Goal: Transaction & Acquisition: Purchase product/service

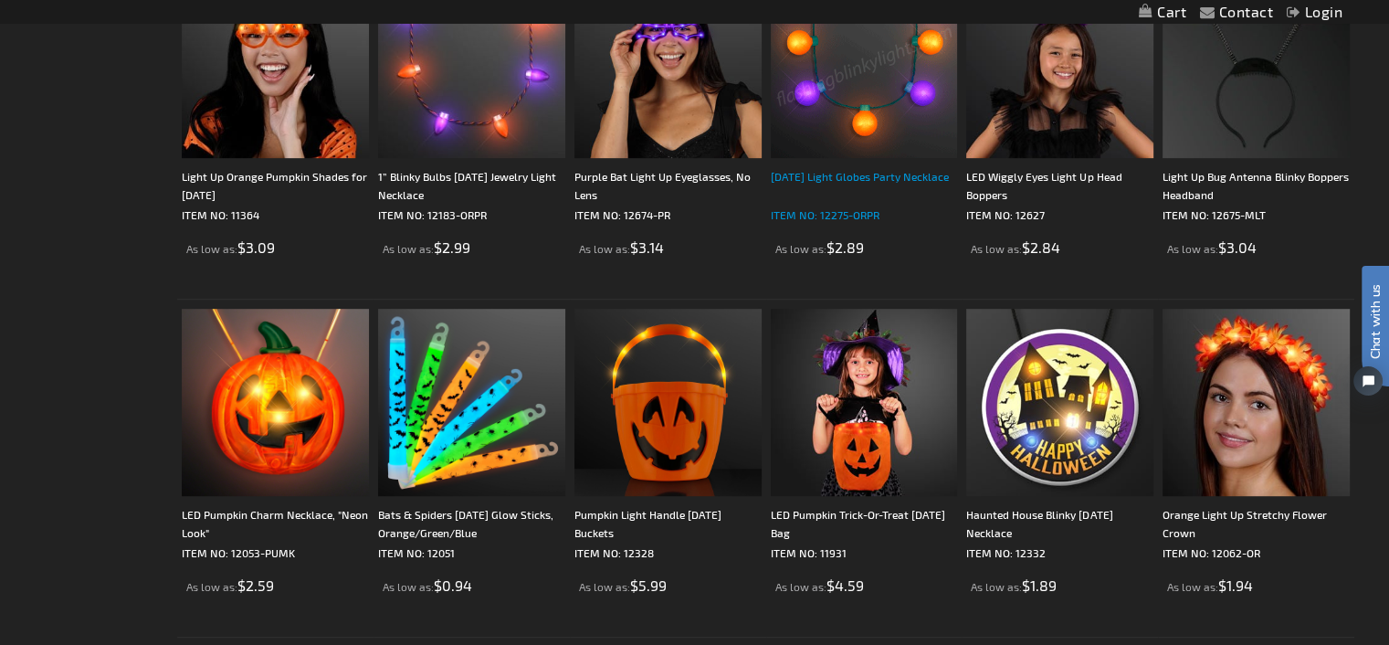
scroll to position [1006, 0]
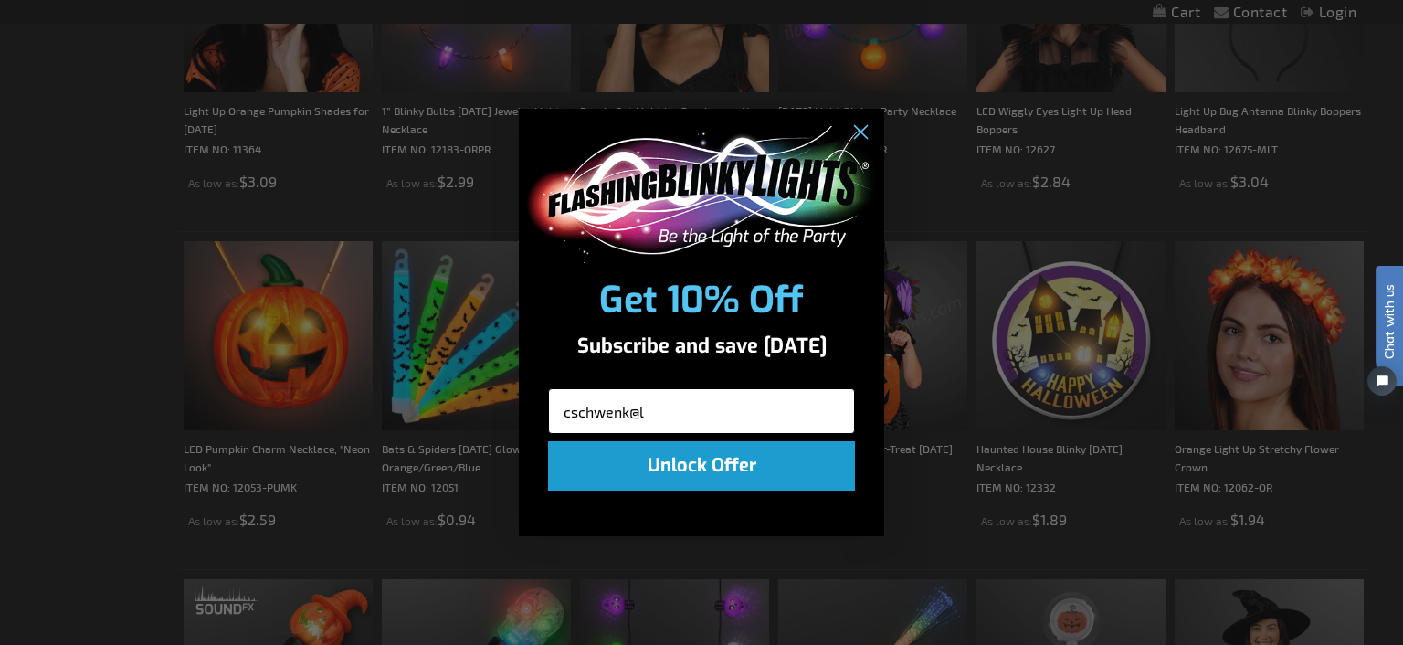
type input "[EMAIL_ADDRESS][DOMAIN_NAME]"
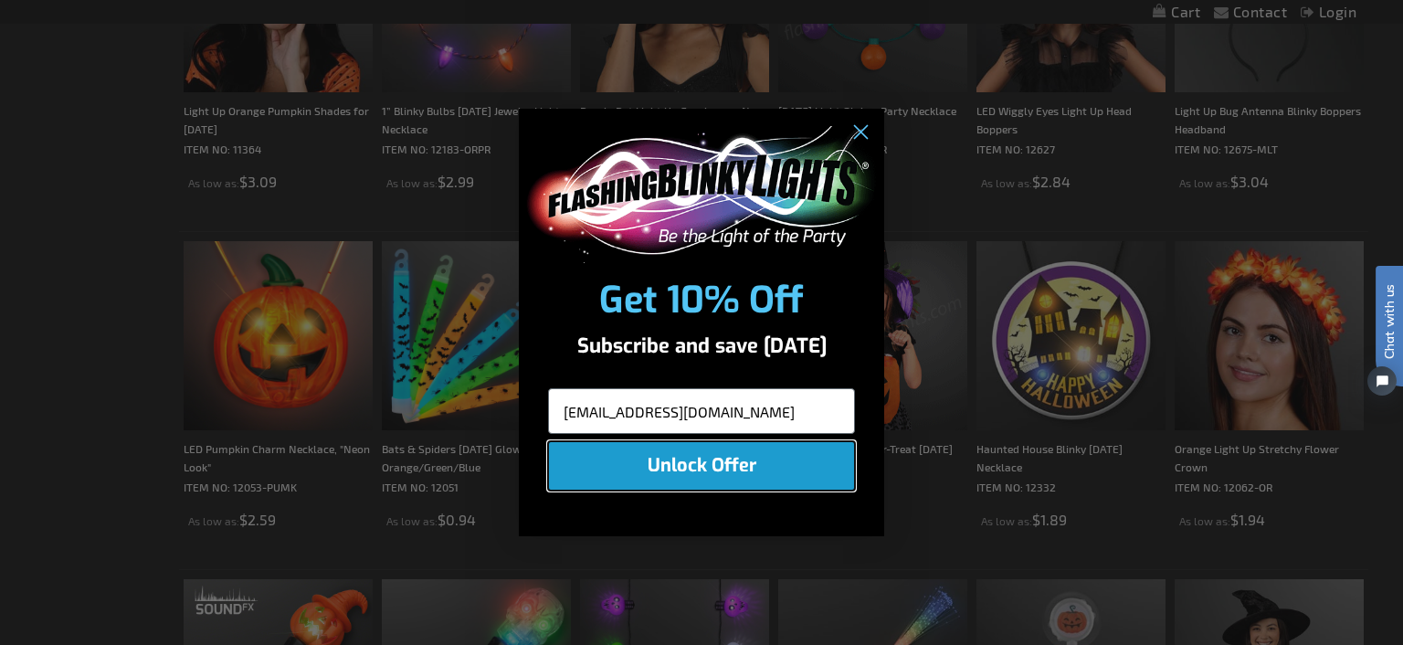
click at [699, 465] on button "Unlock Offer" at bounding box center [701, 465] width 307 height 49
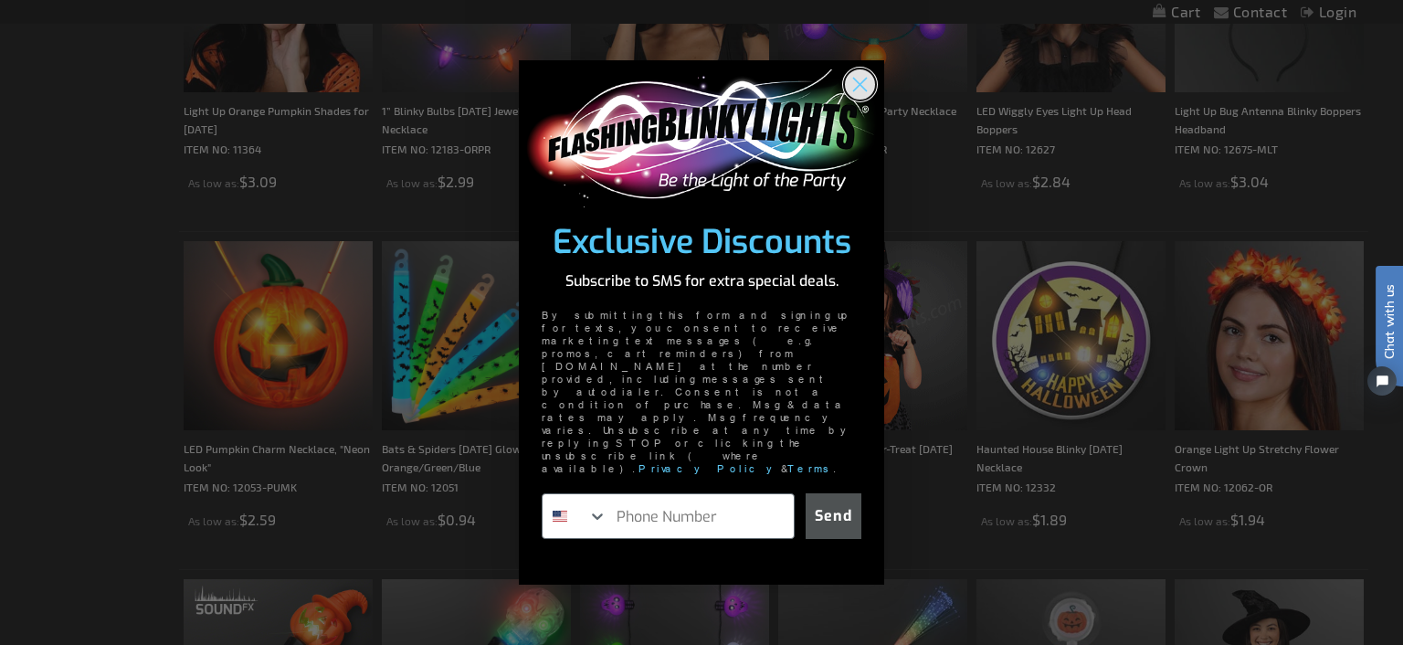
click at [849, 100] on circle "Close dialog" at bounding box center [860, 84] width 30 height 30
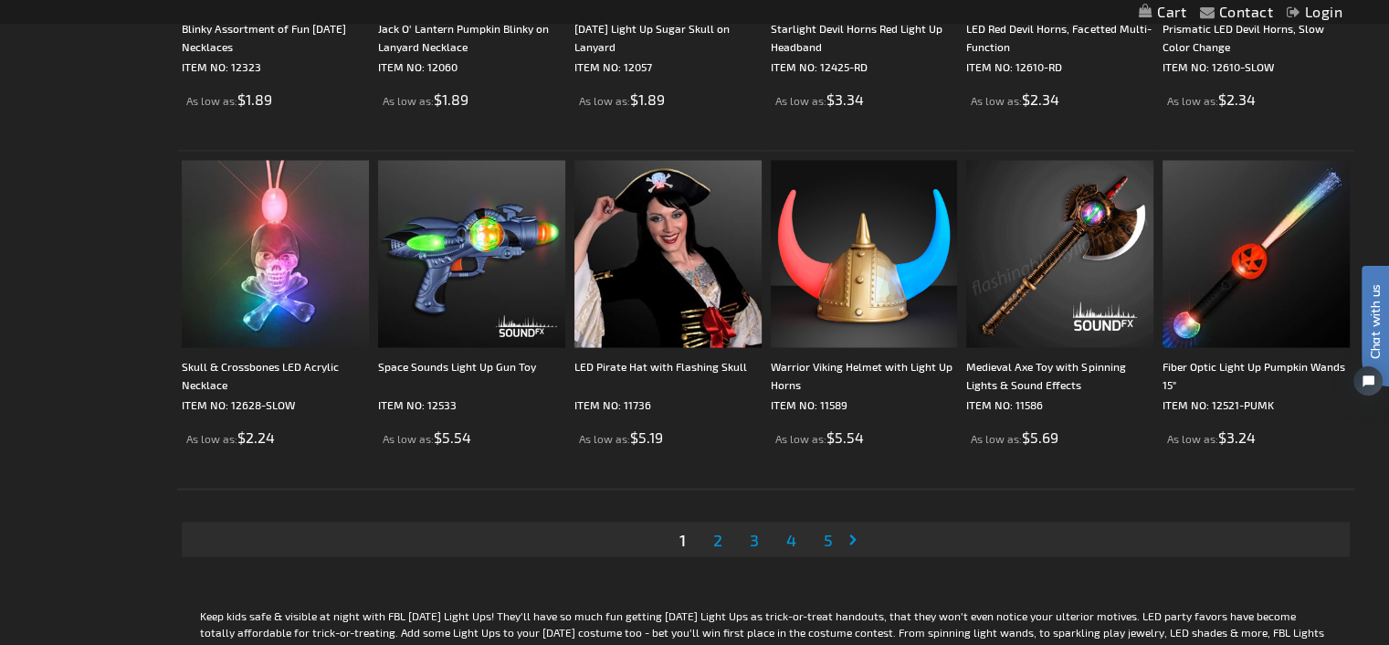
scroll to position [3746, 0]
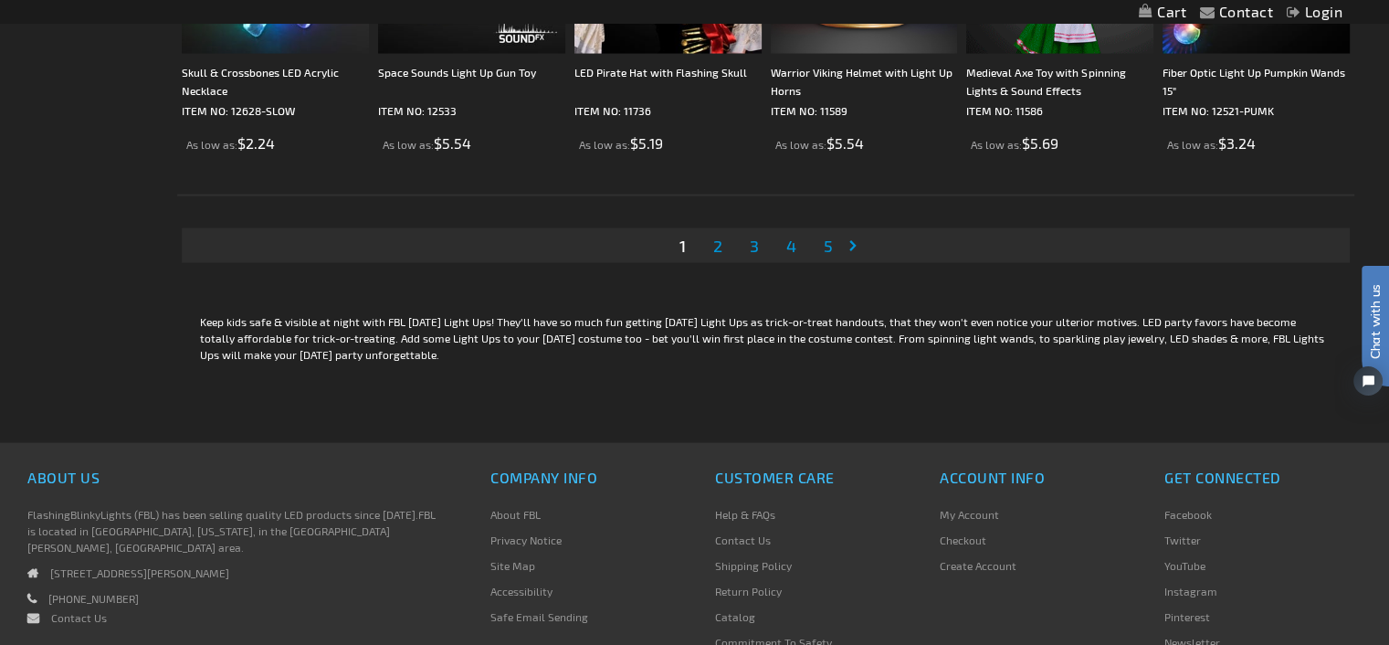
click at [720, 247] on span "2" at bounding box center [717, 246] width 9 height 20
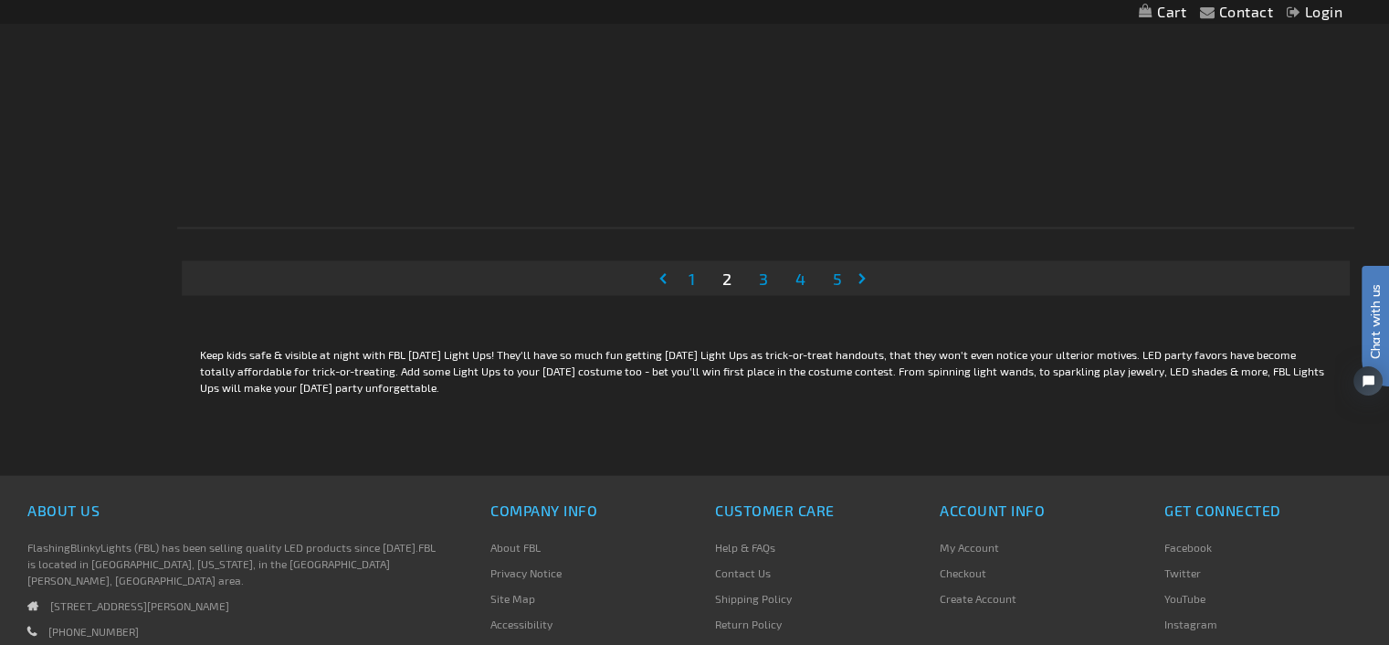
scroll to position [3744, 0]
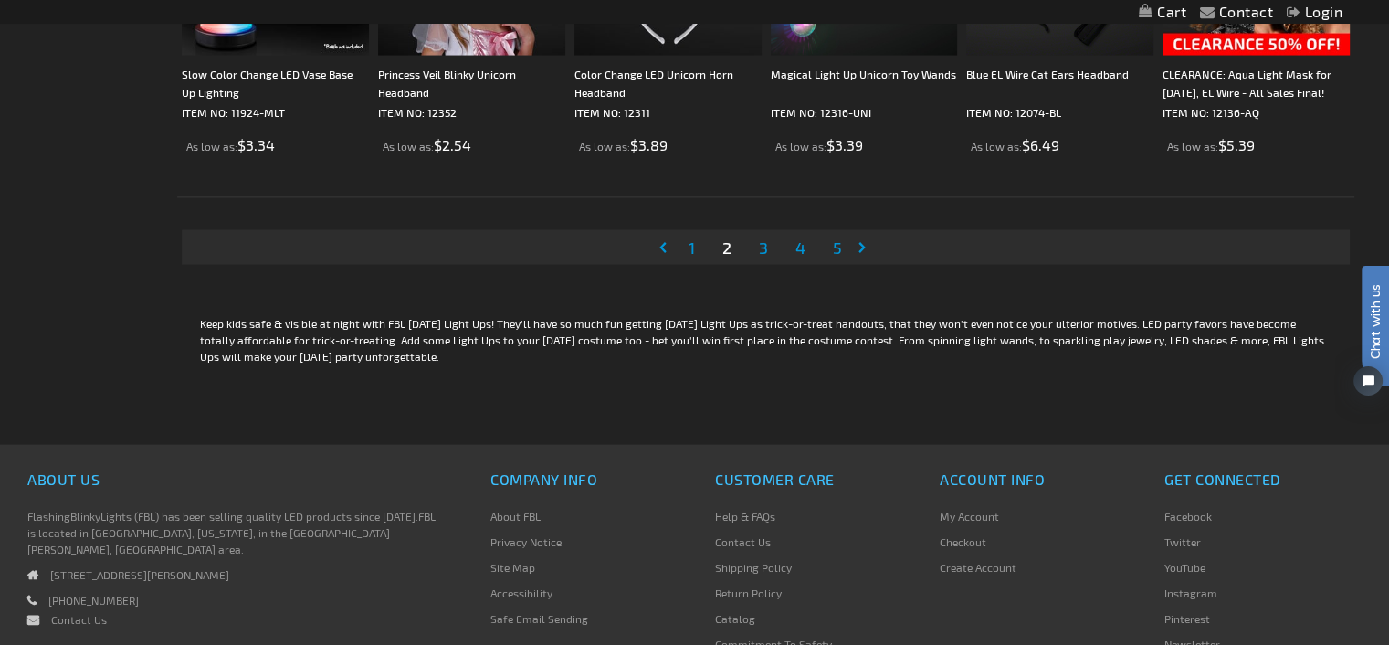
click at [765, 249] on span "3" at bounding box center [763, 247] width 9 height 20
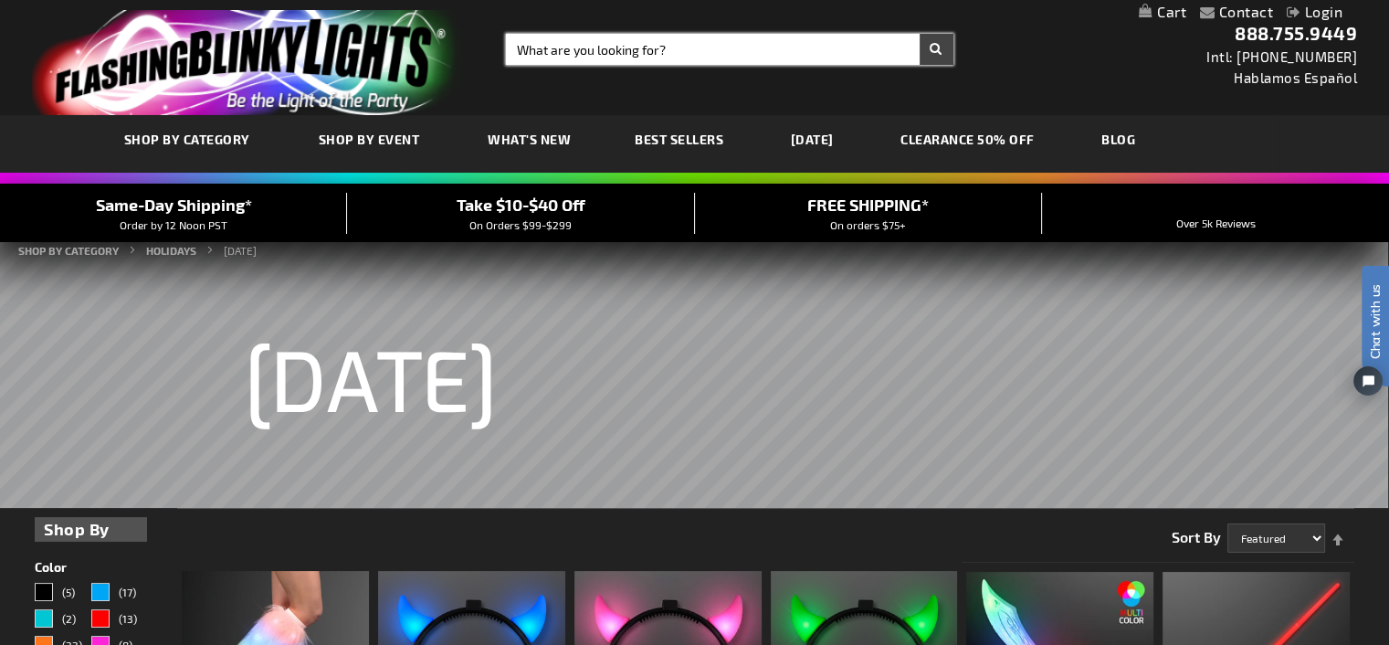
click at [678, 57] on input "Search" at bounding box center [729, 49] width 447 height 31
type input "vampire"
click at [920, 34] on button "Search" at bounding box center [937, 49] width 34 height 31
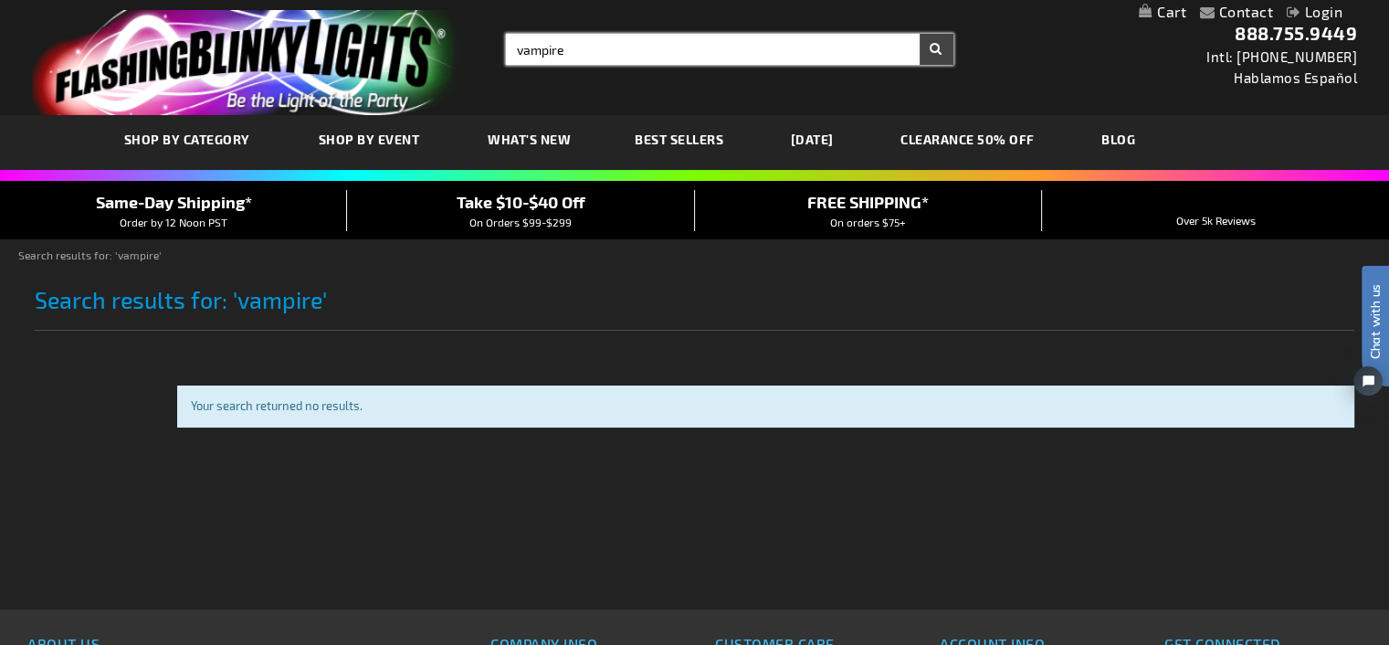
drag, startPoint x: 591, startPoint y: 52, endPoint x: 483, endPoint y: 58, distance: 107.9
click at [483, 58] on div "Toggle Nav Search Search vampire × Search 888.755.9449 Intl: 818-753-8303 Habla…" at bounding box center [694, 57] width 1389 height 115
type input "vampire teeth"
click at [920, 34] on button "Search" at bounding box center [937, 49] width 34 height 31
